Goal: Obtain resource: Obtain resource

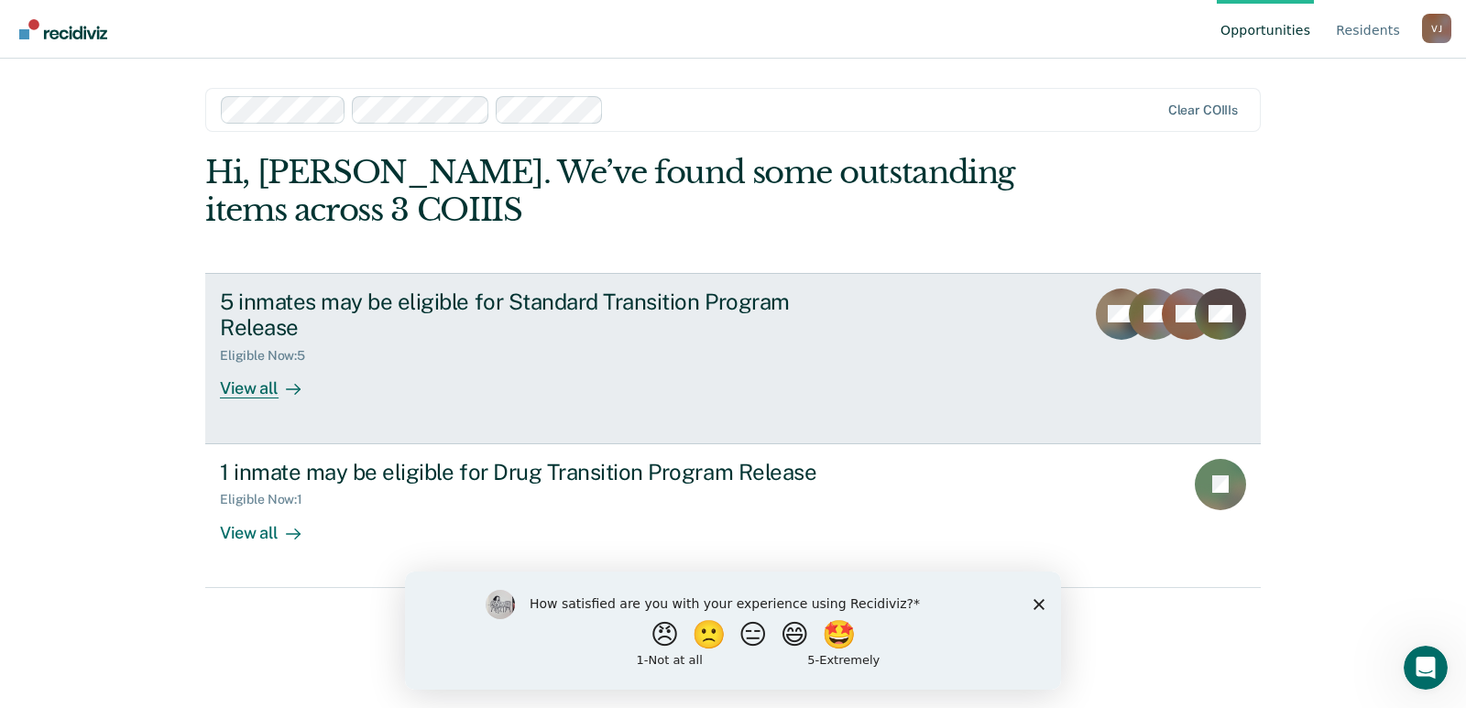
click at [265, 385] on div "View all" at bounding box center [271, 382] width 103 height 36
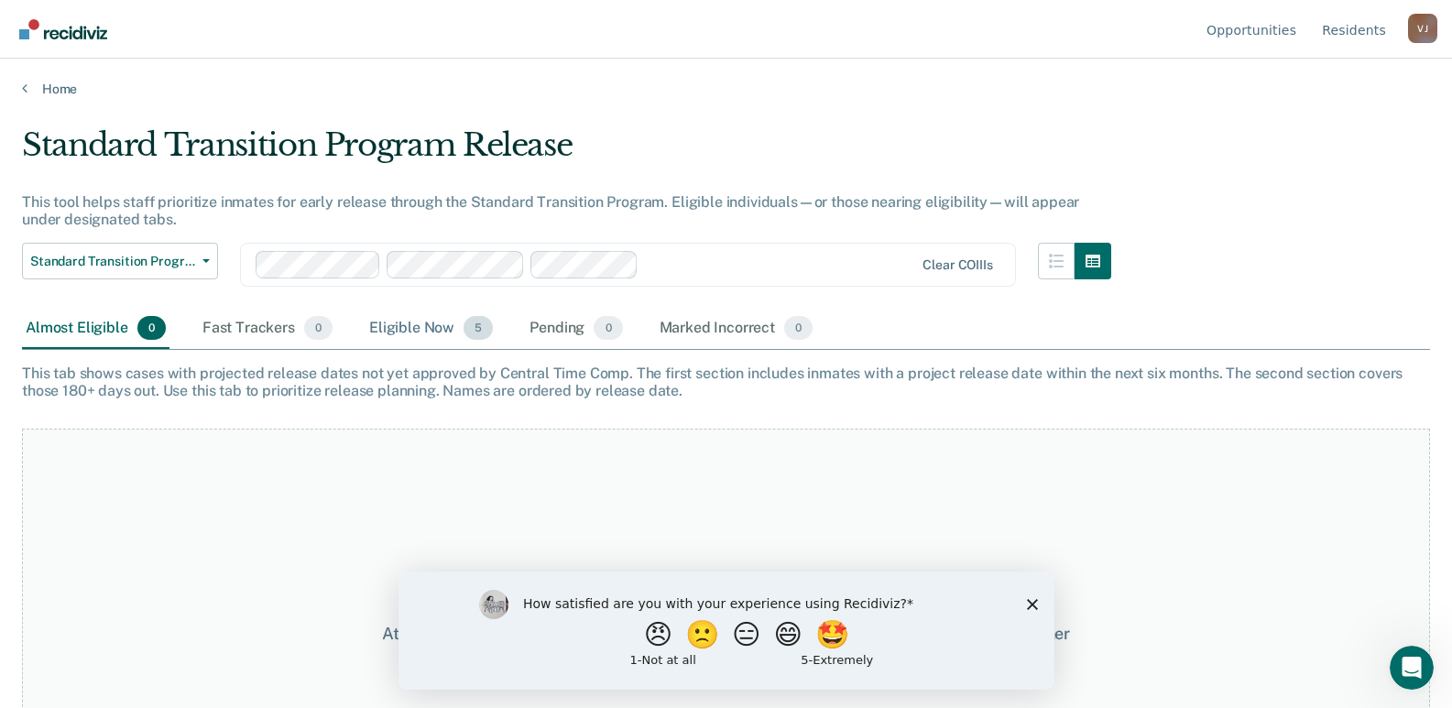
click at [406, 329] on div "Eligible Now 5" at bounding box center [430, 329] width 131 height 40
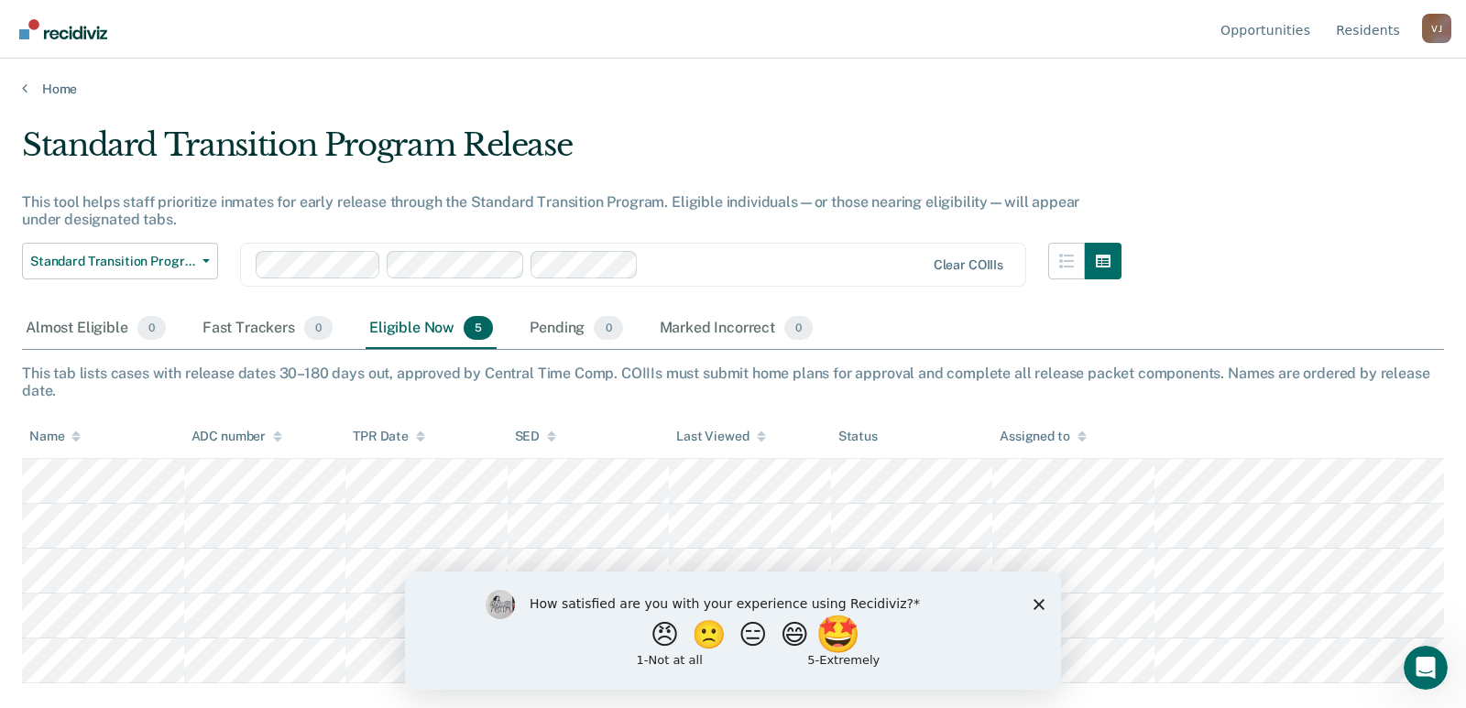
click at [852, 635] on button "🤩" at bounding box center [839, 634] width 49 height 37
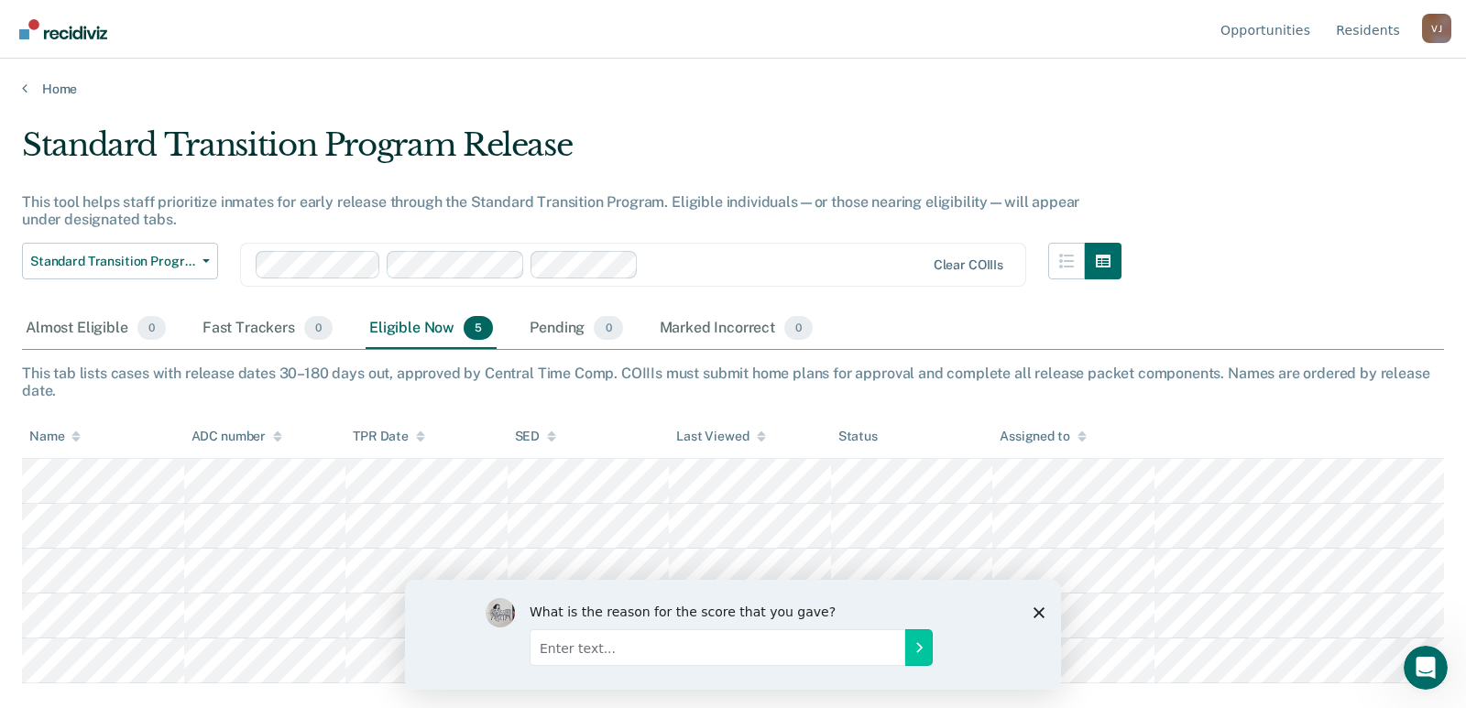
click at [1040, 608] on icon "Close survey" at bounding box center [1038, 611] width 11 height 11
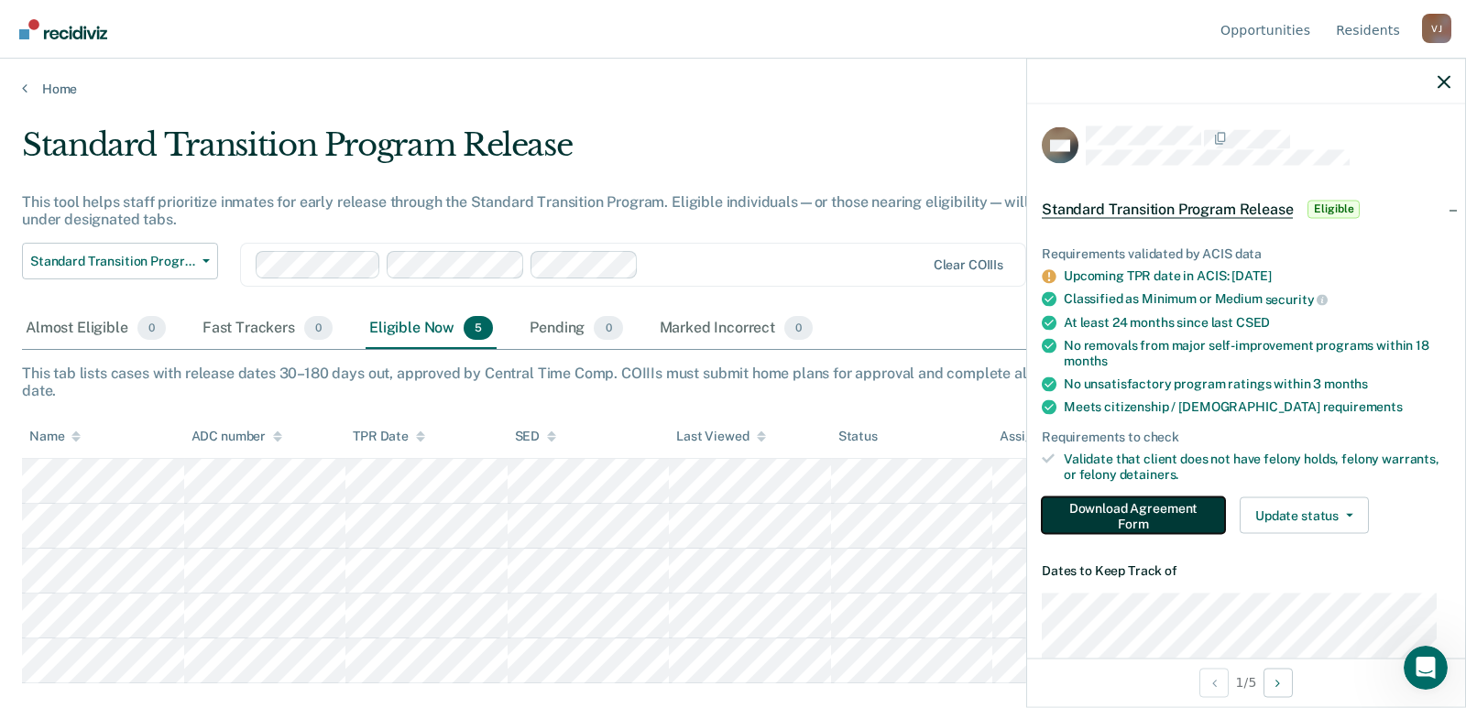
click at [1160, 514] on button "Download Agreement Form" at bounding box center [1133, 514] width 183 height 37
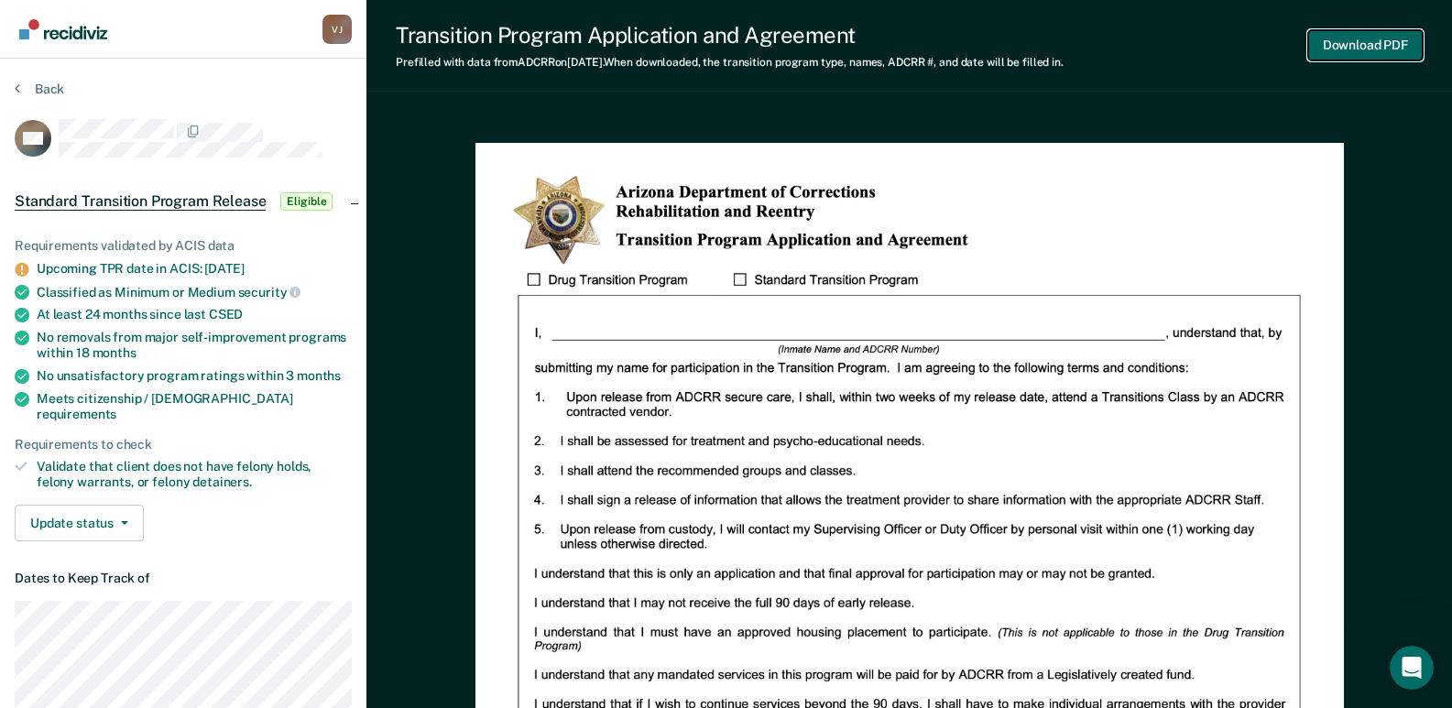
click at [1365, 45] on button "Download PDF" at bounding box center [1365, 45] width 115 height 30
click at [1317, 111] on div "Transition Program Application and Agreement Prefilled with data from ADCRR on …" at bounding box center [909, 663] width 1086 height 1326
click at [46, 87] on button "Back" at bounding box center [39, 89] width 49 height 16
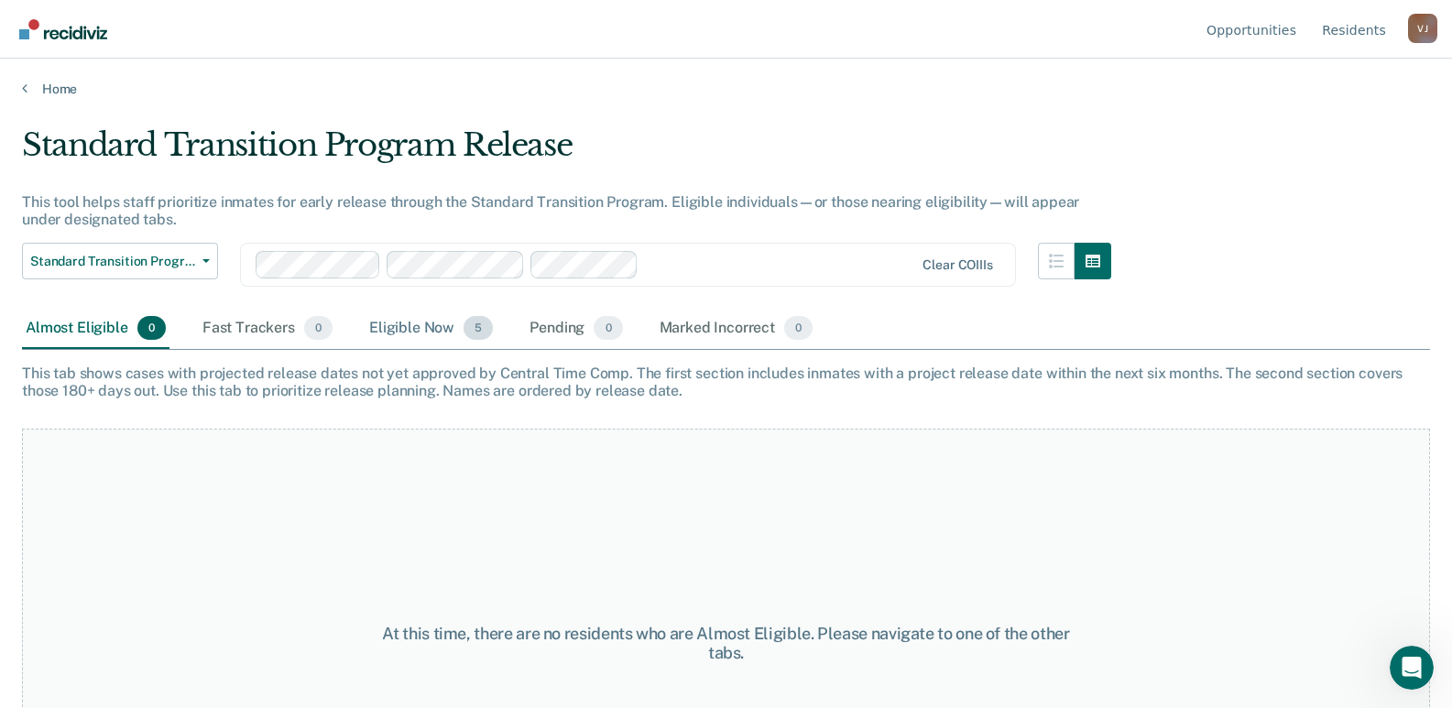
click at [407, 324] on div "Eligible Now 5" at bounding box center [430, 329] width 131 height 40
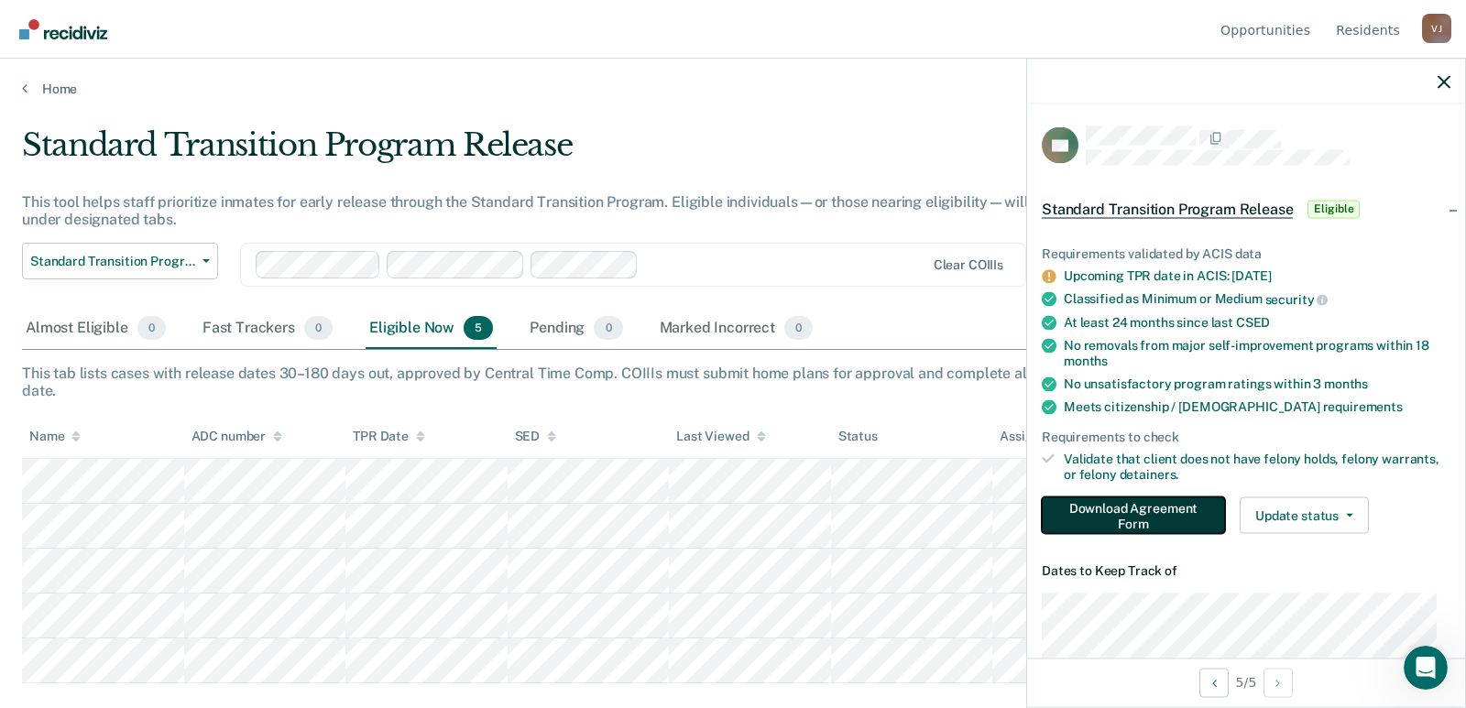
click at [1124, 508] on button "Download Agreement Form" at bounding box center [1133, 514] width 183 height 37
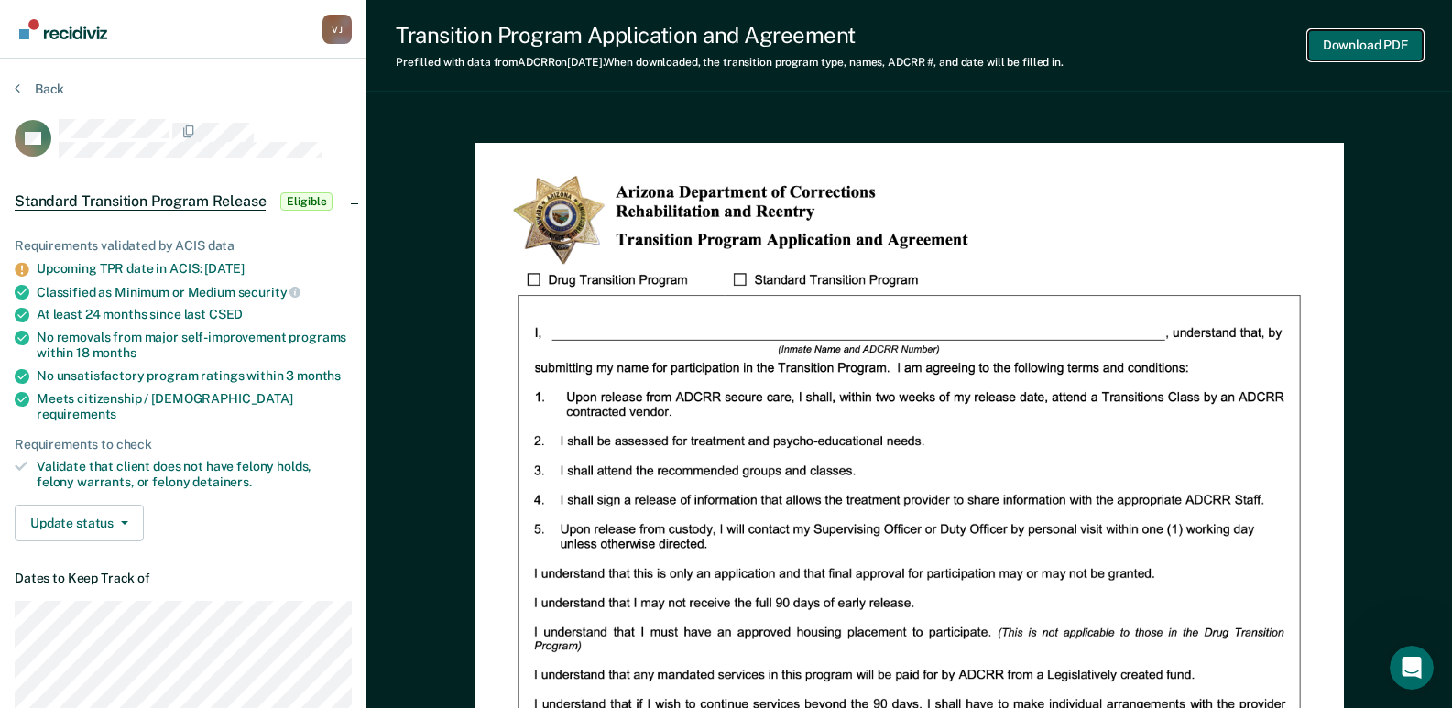
click at [1358, 35] on button "Download PDF" at bounding box center [1365, 45] width 115 height 30
click at [38, 88] on button "Back" at bounding box center [39, 89] width 49 height 16
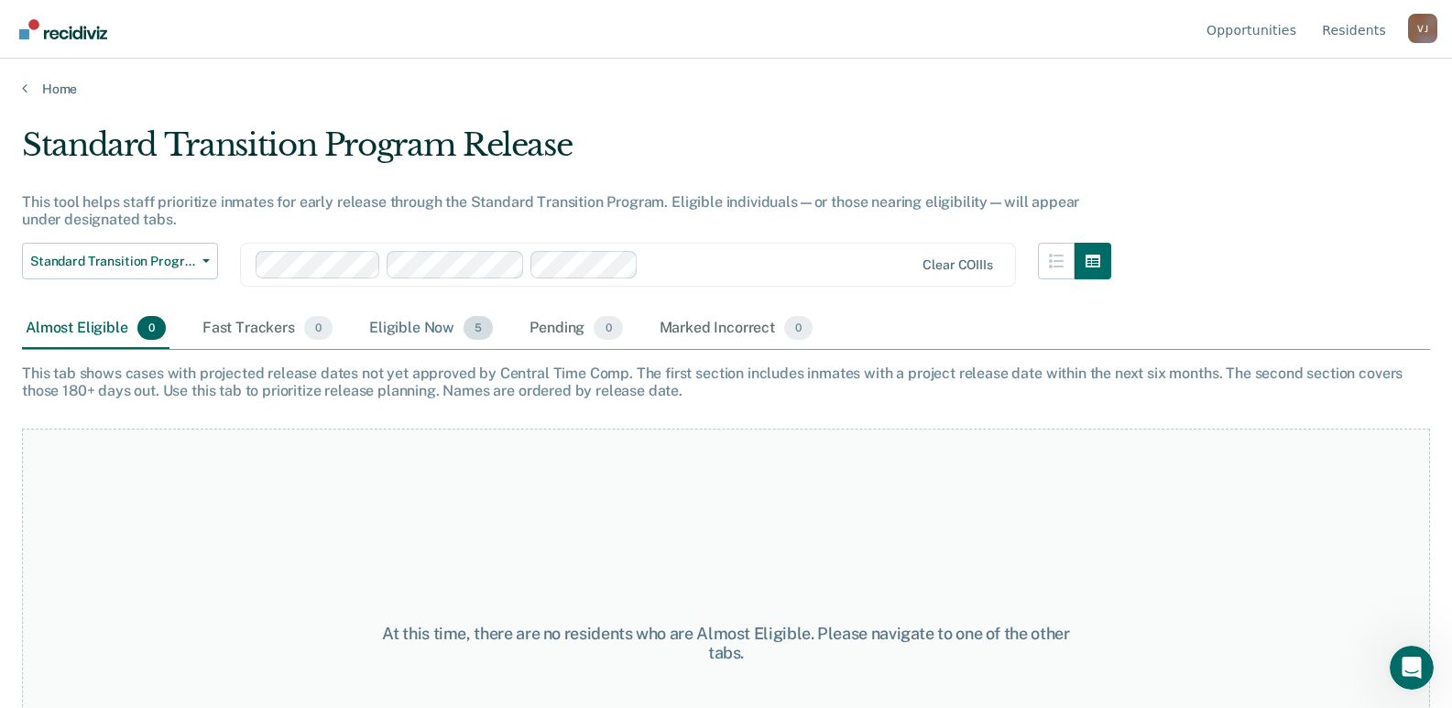
click at [423, 333] on div "Eligible Now 5" at bounding box center [430, 329] width 131 height 40
